Goal: Task Accomplishment & Management: Use online tool/utility

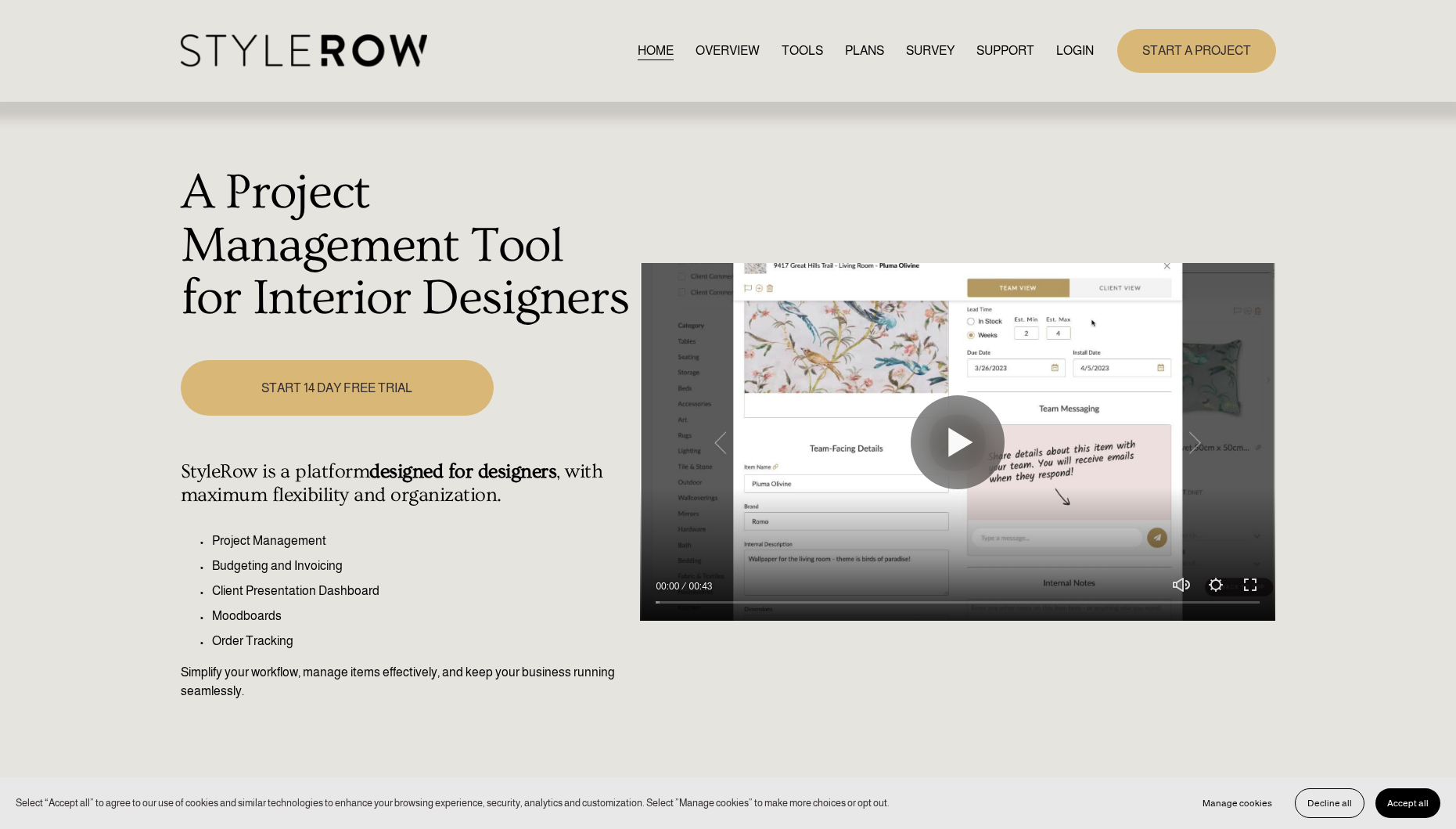
click at [1075, 48] on link "LOGIN" at bounding box center [1074, 51] width 37 height 22
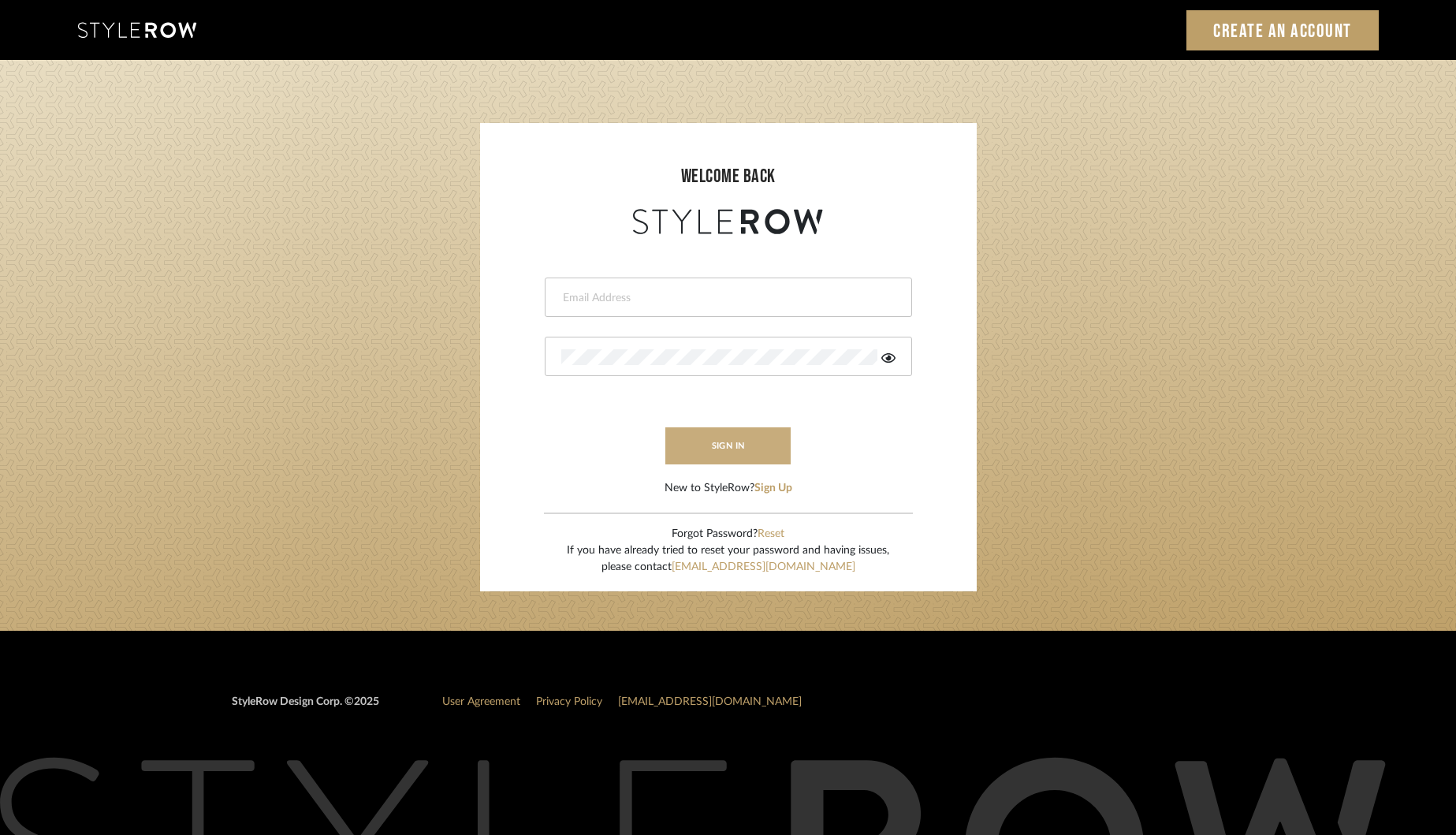
type input "khrysten@khrystentaylor.com"
click at [726, 445] on button "sign in" at bounding box center [728, 445] width 126 height 37
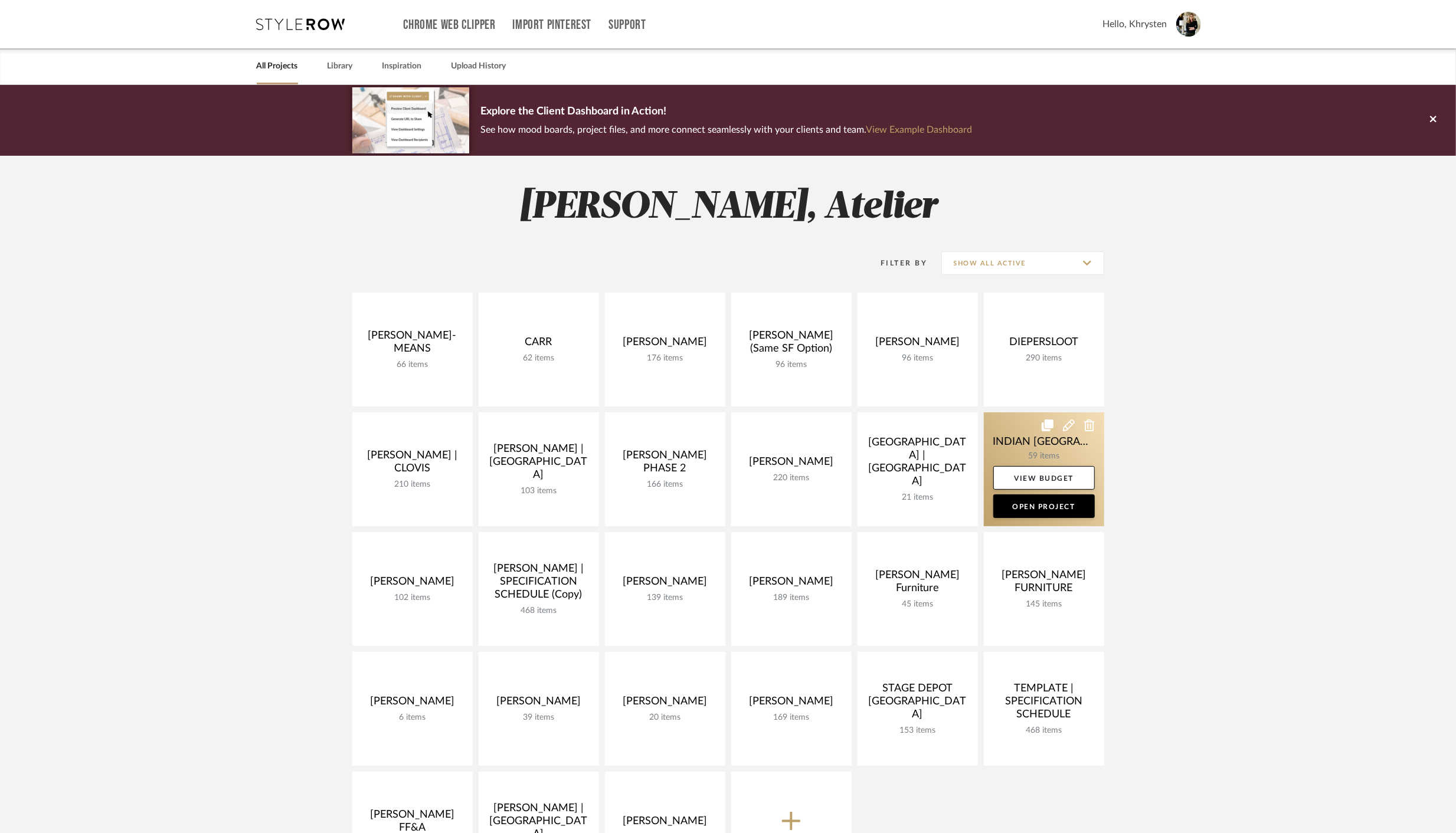
click at [1045, 444] on link at bounding box center [1043, 469] width 121 height 114
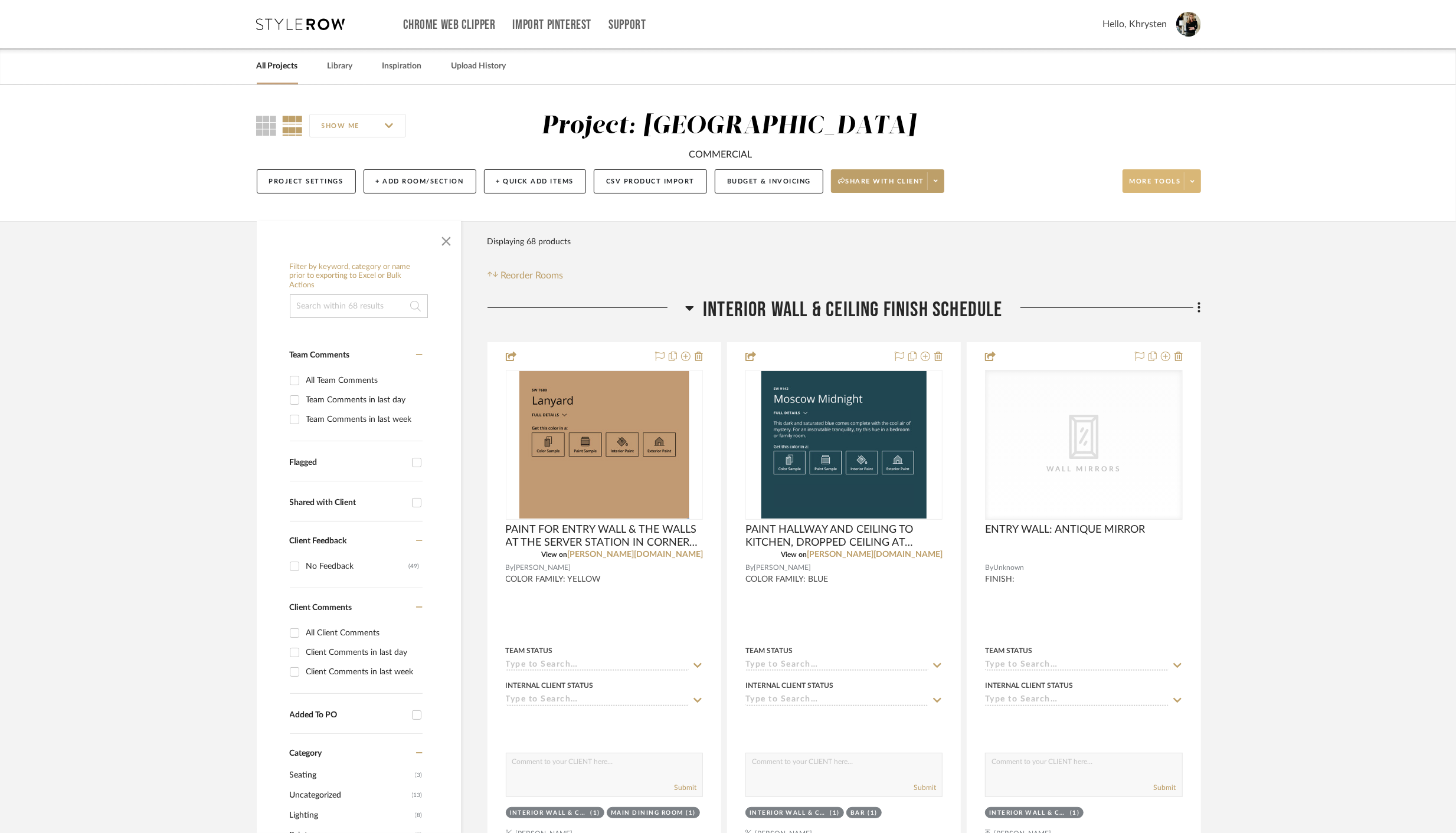
click at [1136, 174] on button "More tools" at bounding box center [1161, 181] width 78 height 23
click at [1156, 300] on span "Bulk Actions" at bounding box center [1173, 300] width 76 height 10
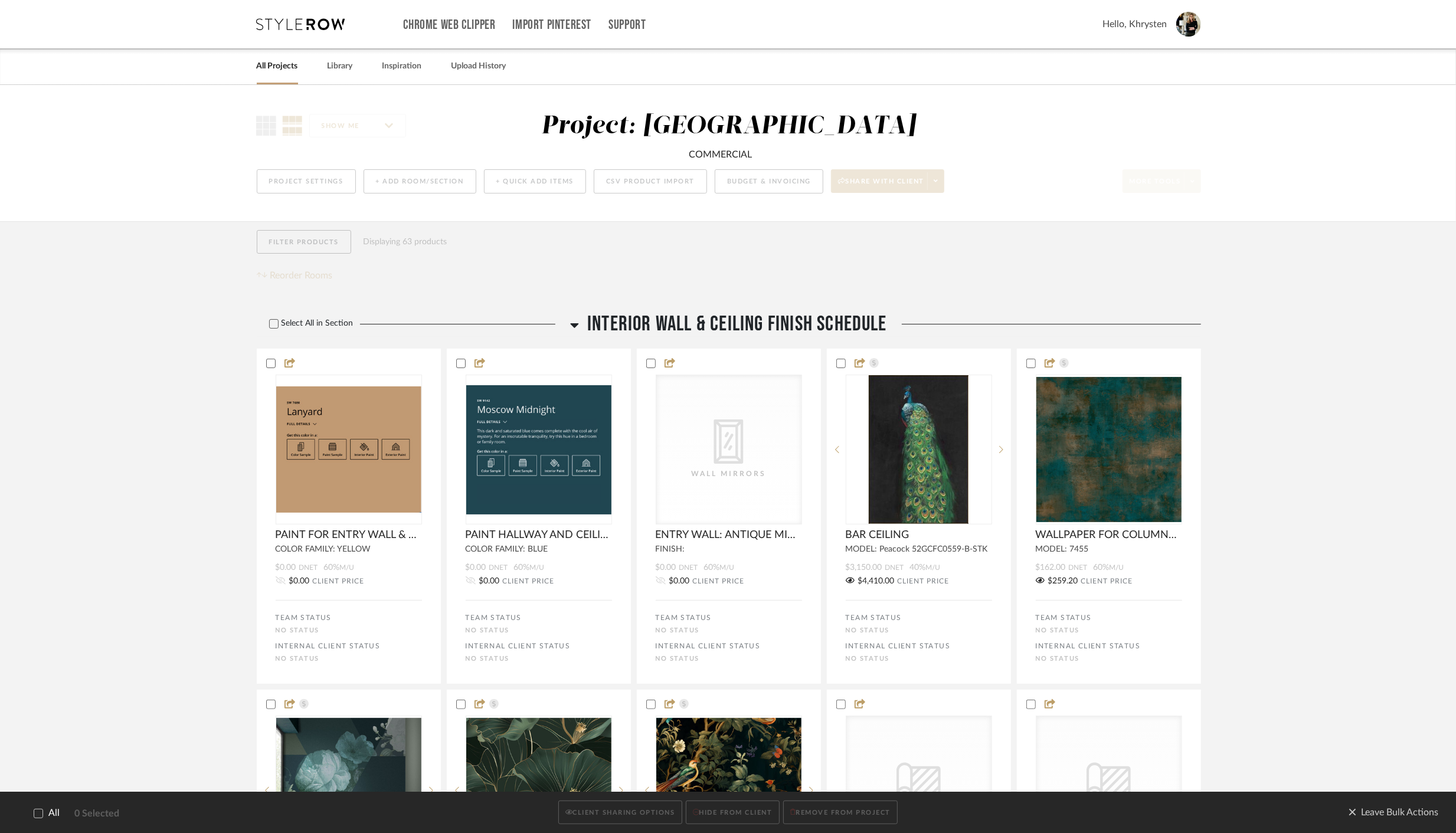
click at [35, 816] on icon at bounding box center [39, 813] width 8 height 8
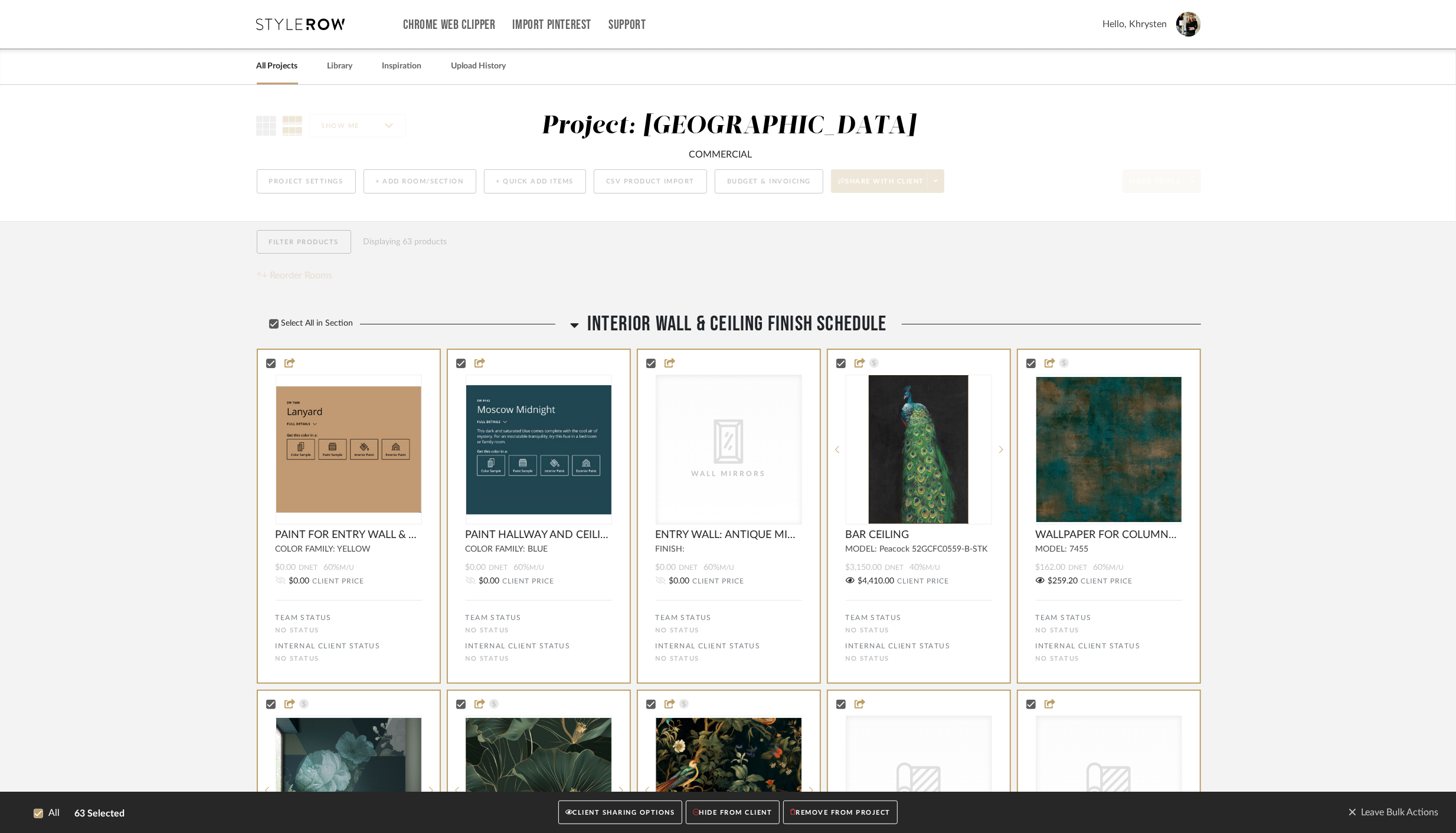
click at [614, 813] on button "CLIENT SHARING OPTIONS" at bounding box center [619, 813] width 123 height 24
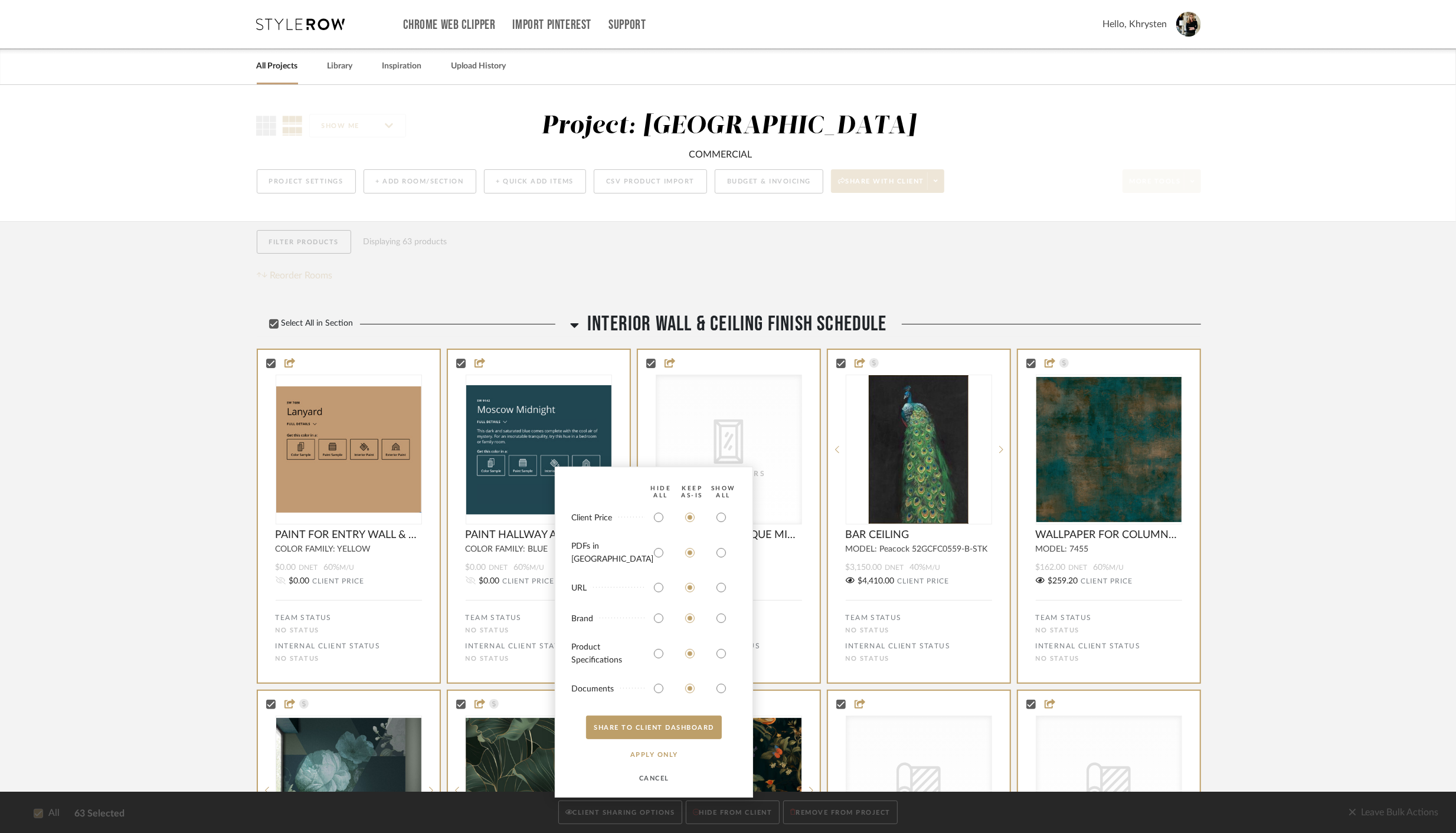
click at [710, 527] on div at bounding box center [723, 517] width 31 height 19
drag, startPoint x: 721, startPoint y: 525, endPoint x: 720, endPoint y: 536, distance: 11.0
click at [721, 525] on input "radio" at bounding box center [721, 517] width 19 height 19
radio input "true"
drag, startPoint x: 721, startPoint y: 550, endPoint x: 720, endPoint y: 568, distance: 18.0
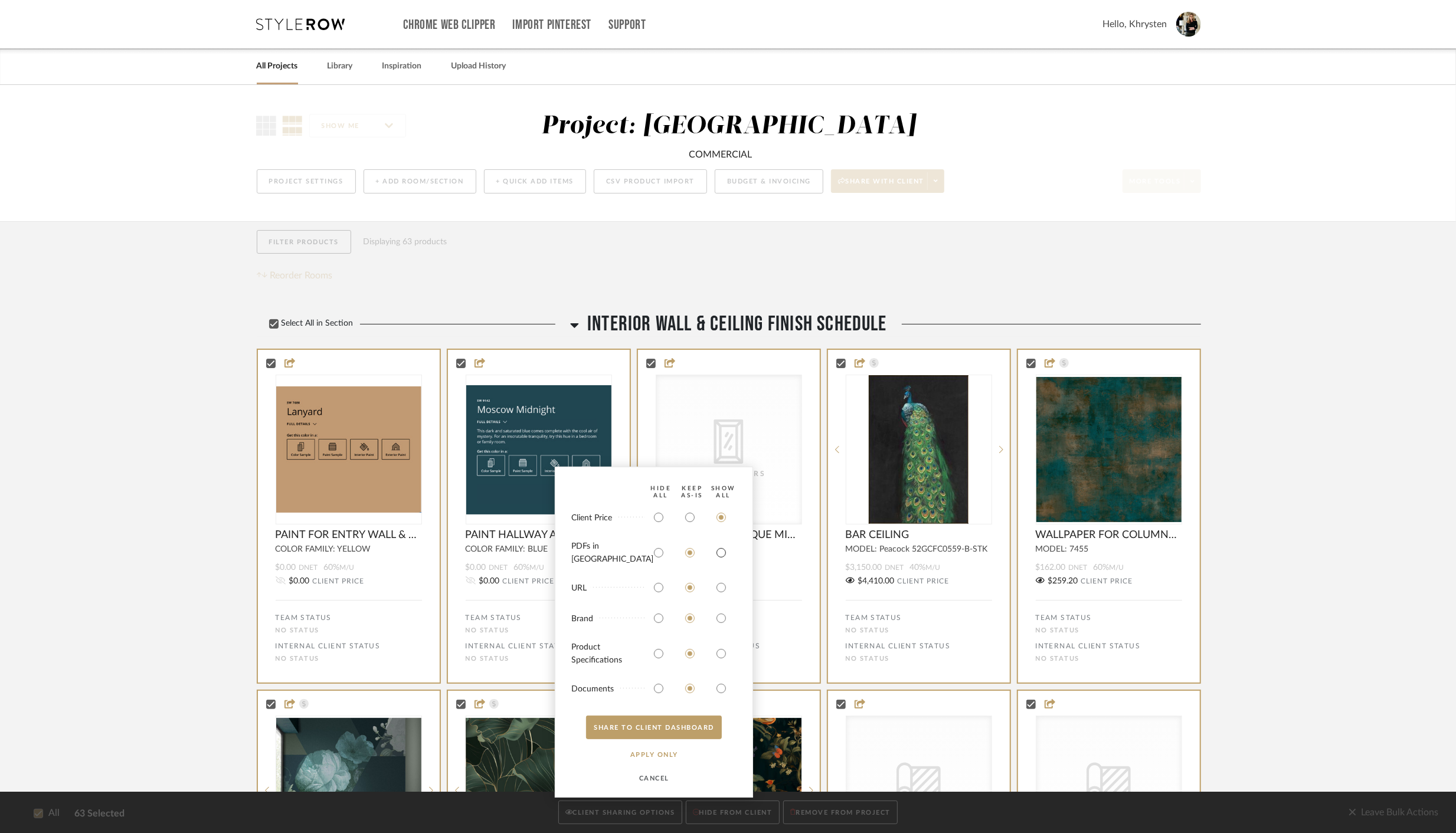
click at [721, 550] on input "radio" at bounding box center [721, 552] width 19 height 19
radio input "true"
click at [723, 650] on input "radio" at bounding box center [721, 653] width 19 height 19
radio input "true"
click at [722, 687] on input "radio" at bounding box center [721, 688] width 19 height 19
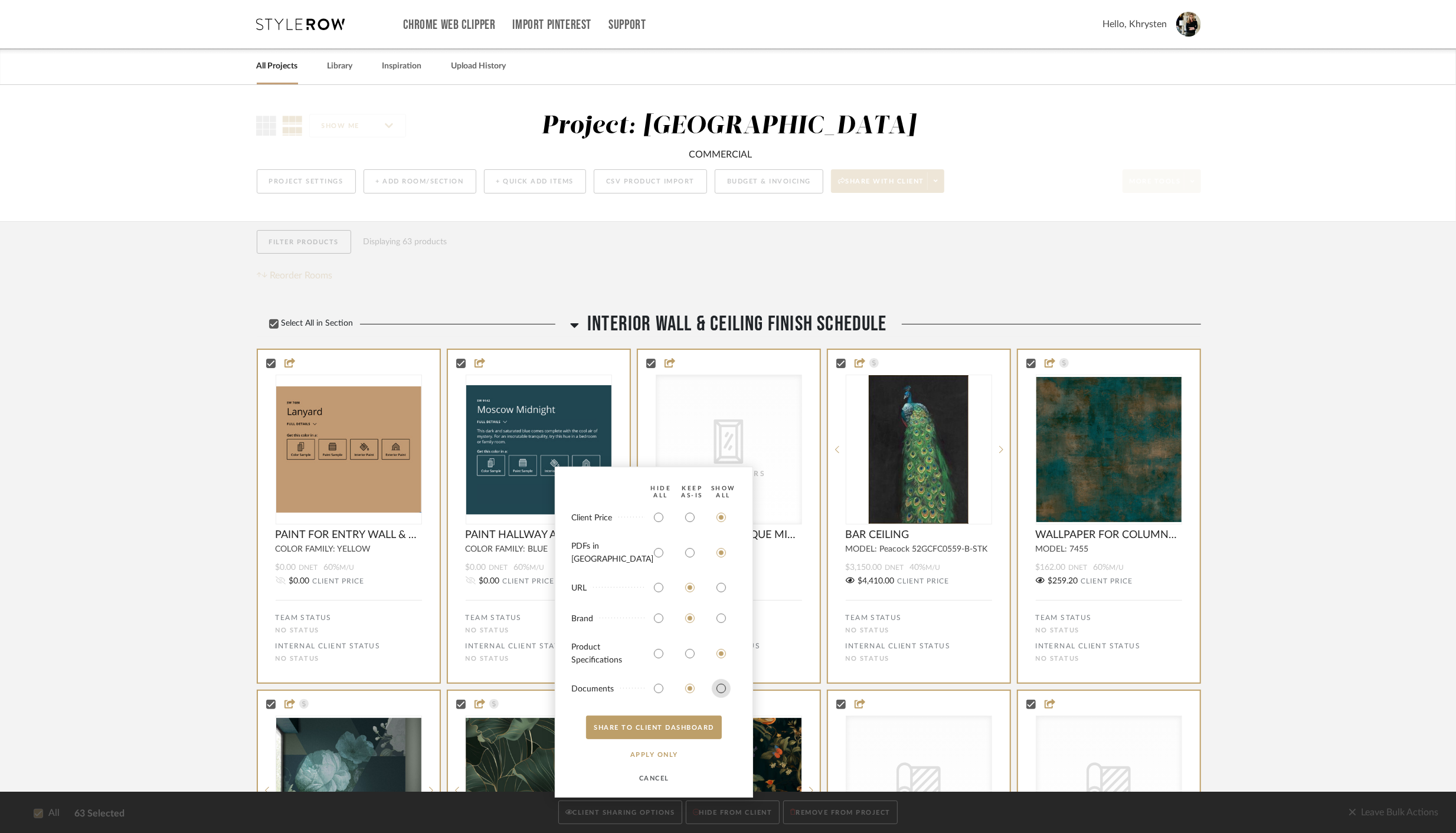
radio input "true"
click at [696, 726] on button "SHARE TO CLIENT Dashboard" at bounding box center [654, 727] width 135 height 23
